Goal: Task Accomplishment & Management: Manage account settings

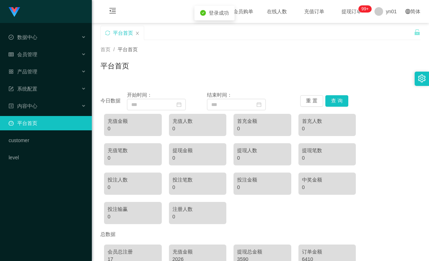
scroll to position [72, 0]
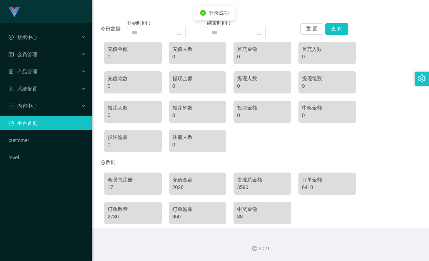
click at [177, 188] on div "2026" at bounding box center [197, 188] width 51 height 8
click at [68, 36] on div "数据中心" at bounding box center [46, 37] width 92 height 14
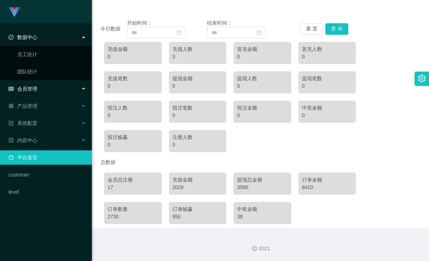
click at [40, 90] on div "会员管理" at bounding box center [46, 89] width 92 height 14
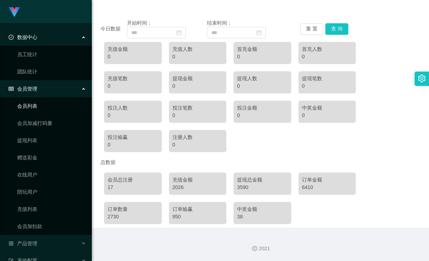
click at [34, 106] on link "会员列表" at bounding box center [51, 106] width 69 height 14
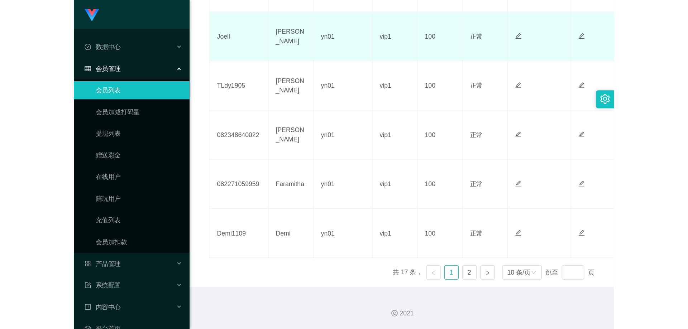
scroll to position [306, 0]
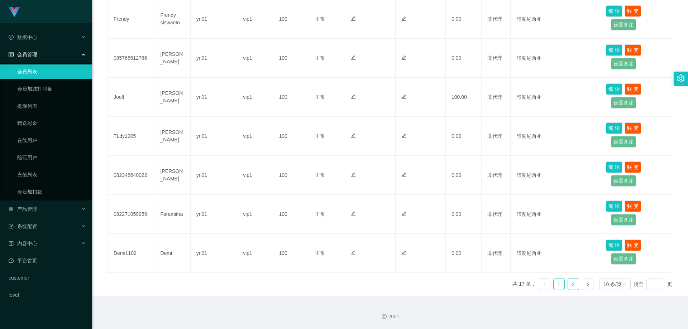
click at [428, 261] on link "2" at bounding box center [573, 284] width 11 height 11
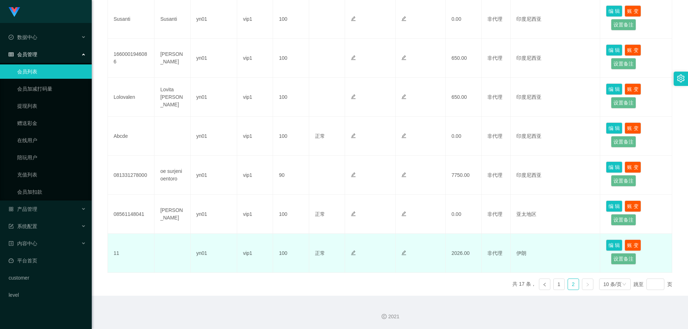
click at [428, 254] on td "伊朗" at bounding box center [556, 253] width 90 height 39
click at [202, 254] on td "yn01" at bounding box center [214, 253] width 47 height 39
click at [428, 252] on td "2026.00" at bounding box center [464, 253] width 36 height 39
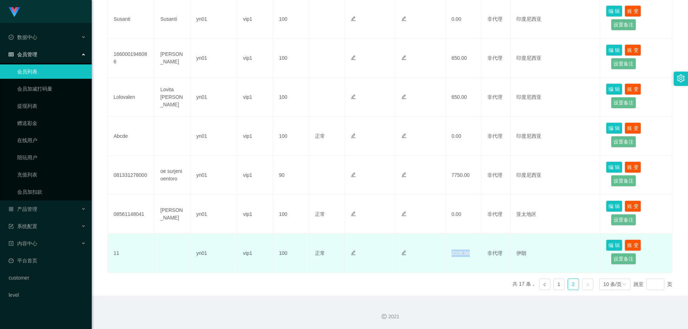
click at [428, 252] on td "2026.00" at bounding box center [464, 253] width 36 height 39
click at [428, 254] on td "2026.00" at bounding box center [464, 253] width 36 height 39
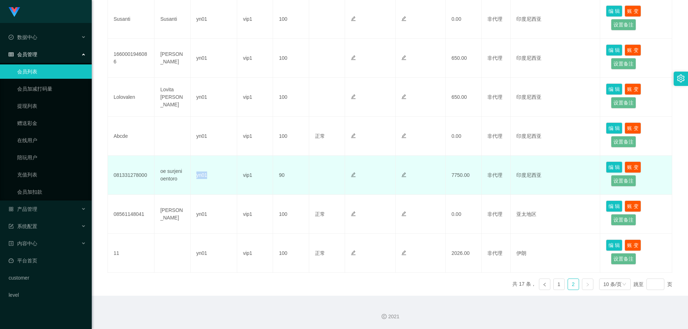
drag, startPoint x: 194, startPoint y: 177, endPoint x: 212, endPoint y: 176, distance: 17.9
click at [212, 176] on td "yn01" at bounding box center [214, 175] width 47 height 39
click at [428, 176] on td "7750.00" at bounding box center [464, 175] width 36 height 39
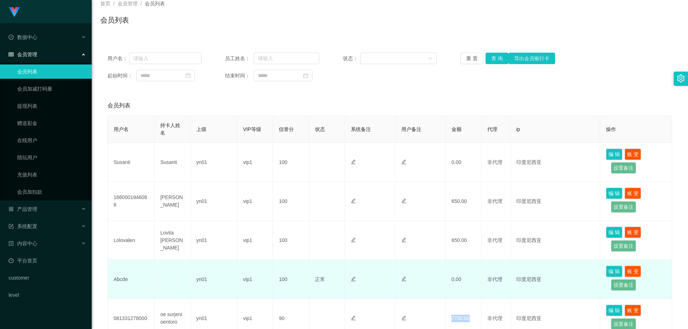
scroll to position [153, 0]
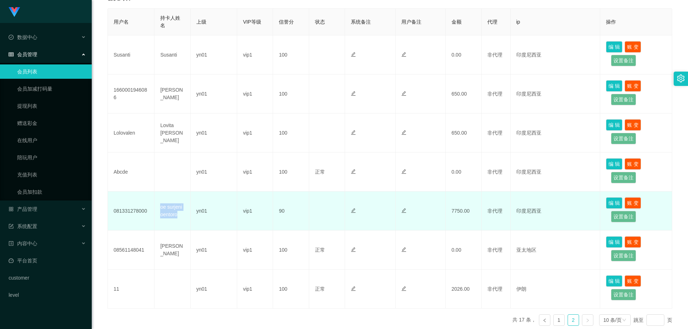
drag, startPoint x: 163, startPoint y: 208, endPoint x: 180, endPoint y: 214, distance: 17.1
click at [180, 214] on td "oe surjeni oentoro" at bounding box center [172, 211] width 36 height 39
click at [126, 214] on td "081331278000" at bounding box center [131, 211] width 47 height 39
click at [133, 212] on td "081331278000" at bounding box center [131, 211] width 47 height 39
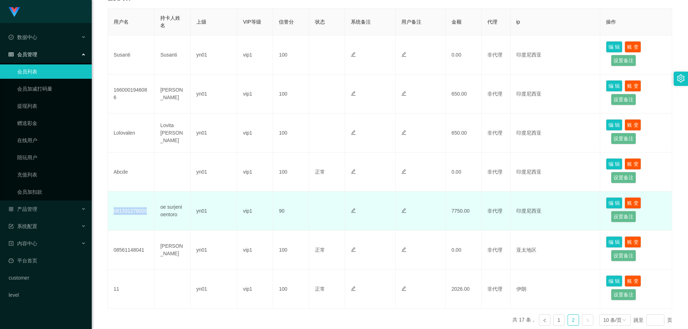
click at [133, 212] on td "081331278000" at bounding box center [131, 211] width 47 height 39
drag, startPoint x: 160, startPoint y: 207, endPoint x: 180, endPoint y: 220, distance: 23.1
click at [180, 220] on td "oe surjeni oentoro" at bounding box center [172, 211] width 36 height 39
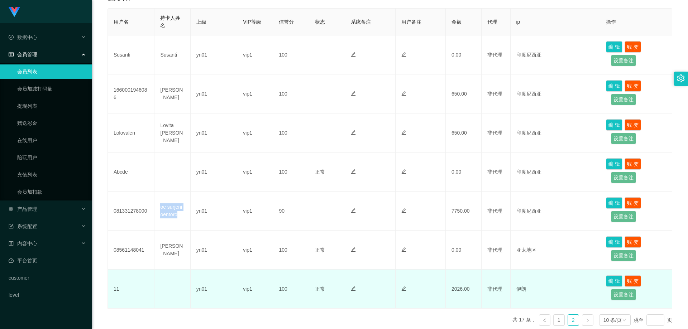
copy td "oe surjeni oentoro"
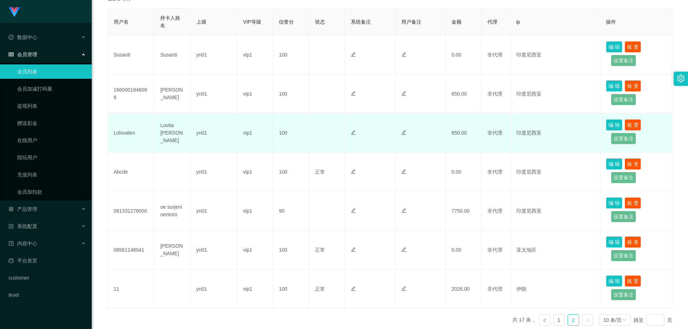
drag, startPoint x: 394, startPoint y: 140, endPoint x: 385, endPoint y: 141, distance: 9.0
click at [394, 140] on td at bounding box center [370, 133] width 50 height 39
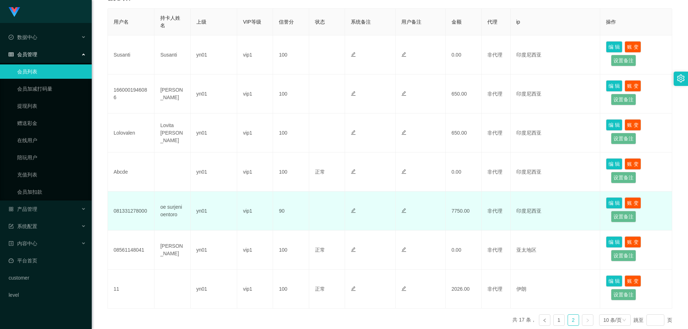
click at [134, 212] on td "081331278000" at bounding box center [131, 211] width 47 height 39
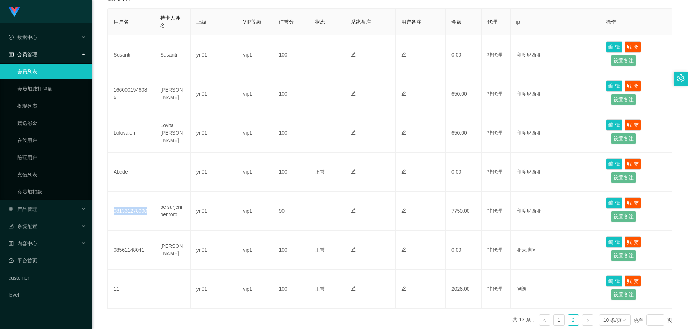
copy td "081331278000"
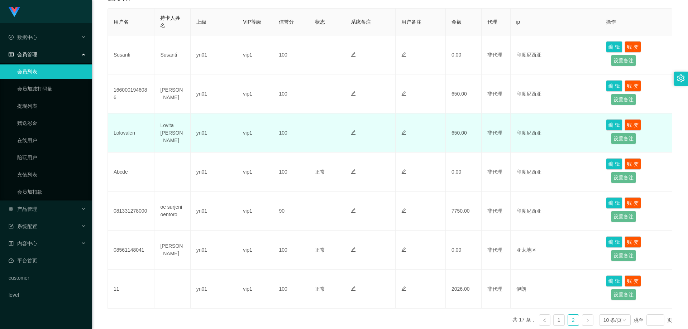
click at [326, 124] on td "正常 禁止登录 禁止投注" at bounding box center [327, 133] width 36 height 39
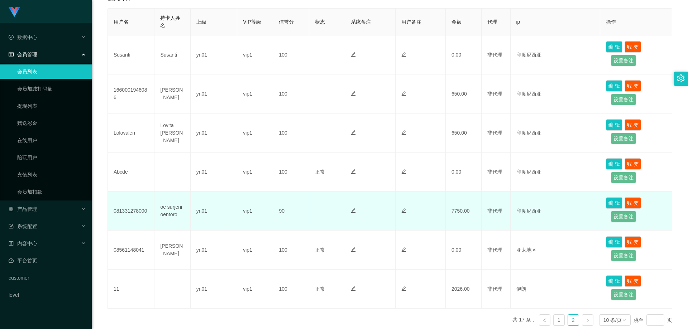
click at [138, 215] on td "081331278000" at bounding box center [131, 211] width 47 height 39
click at [138, 212] on td "081331278000" at bounding box center [131, 211] width 47 height 39
click at [162, 212] on td "oe surjeni oentoro" at bounding box center [172, 211] width 36 height 39
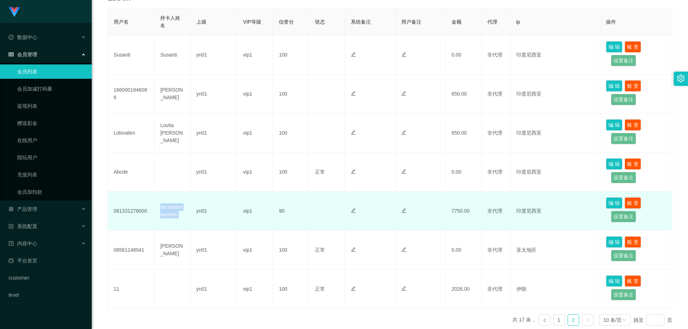
click at [162, 212] on td "oe surjeni oentoro" at bounding box center [172, 211] width 36 height 39
click at [278, 210] on td "90" at bounding box center [291, 211] width 36 height 39
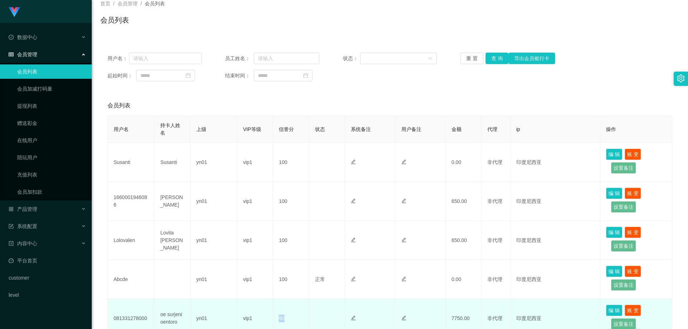
scroll to position [189, 0]
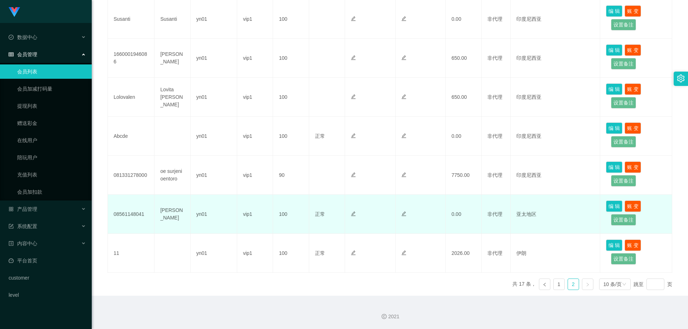
click at [124, 214] on td "08561148041" at bounding box center [131, 214] width 47 height 39
click at [124, 215] on td "08561148041" at bounding box center [131, 214] width 47 height 39
click at [200, 215] on td "yn01" at bounding box center [214, 214] width 47 height 39
click at [252, 214] on td "vip1" at bounding box center [255, 214] width 36 height 39
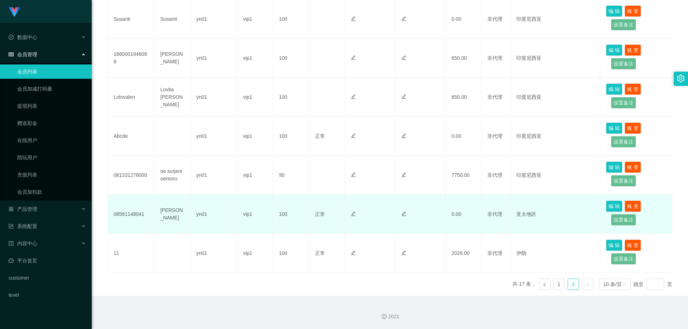
click at [252, 214] on td "vip1" at bounding box center [255, 214] width 36 height 39
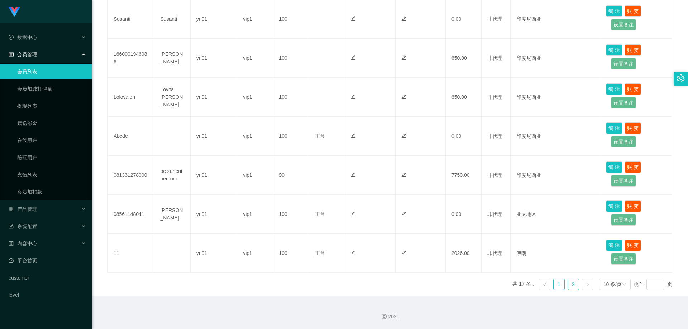
click at [428, 261] on link "1" at bounding box center [559, 284] width 11 height 11
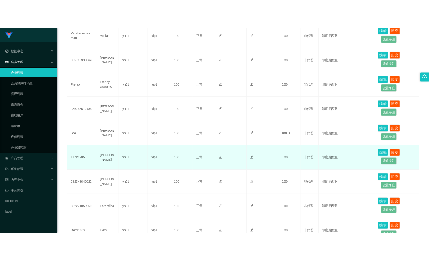
scroll to position [91, 0]
